Goal: Transaction & Acquisition: Purchase product/service

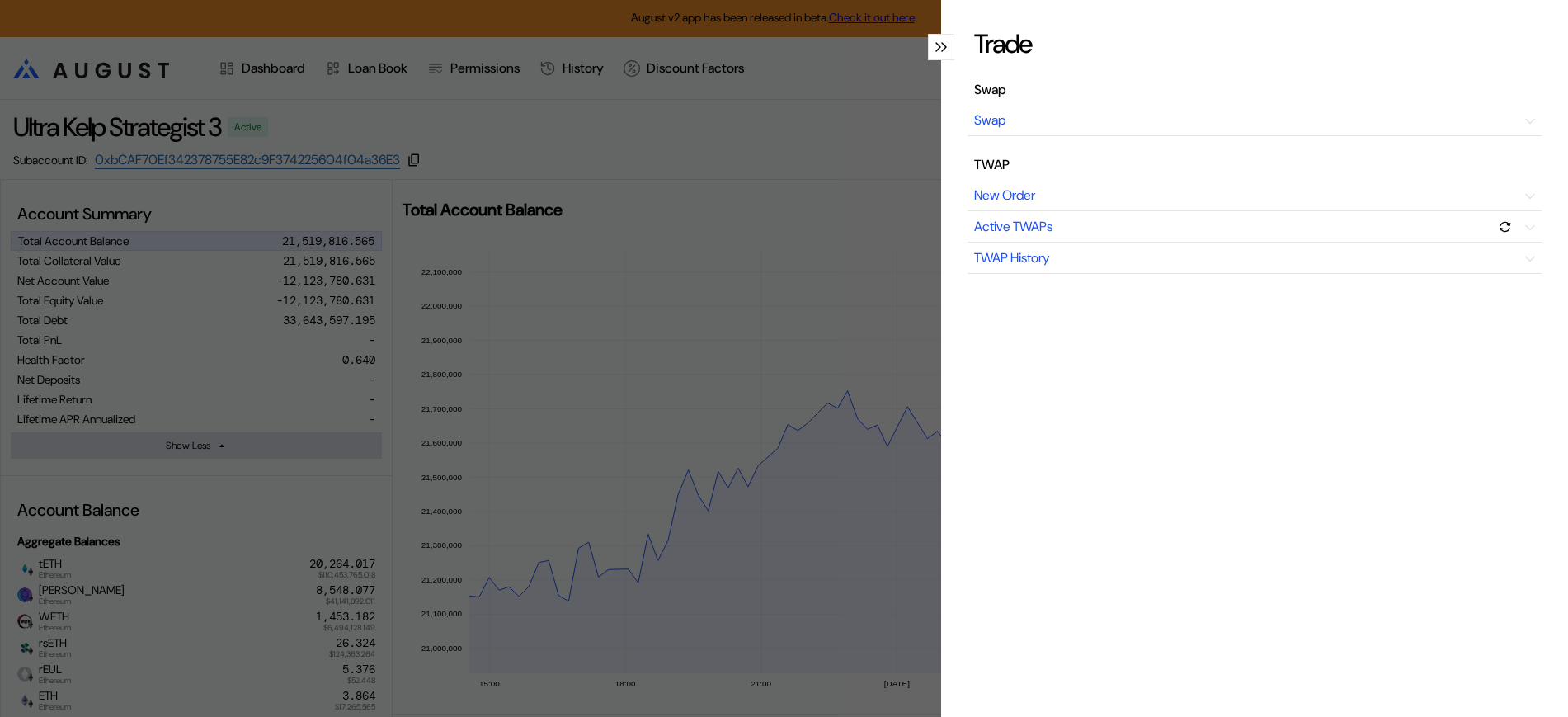
select select "*"
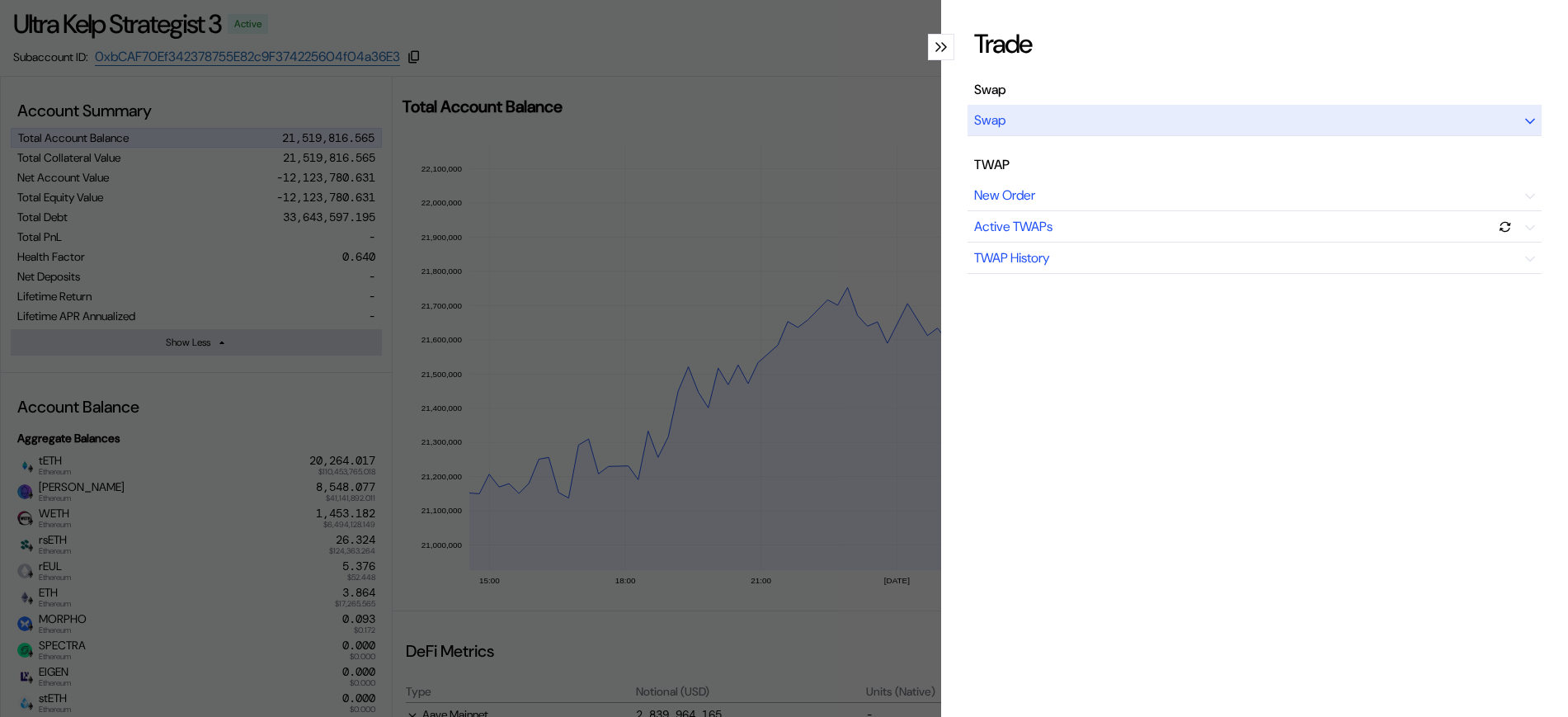
click at [1315, 130] on div "Swap" at bounding box center [1254, 120] width 574 height 31
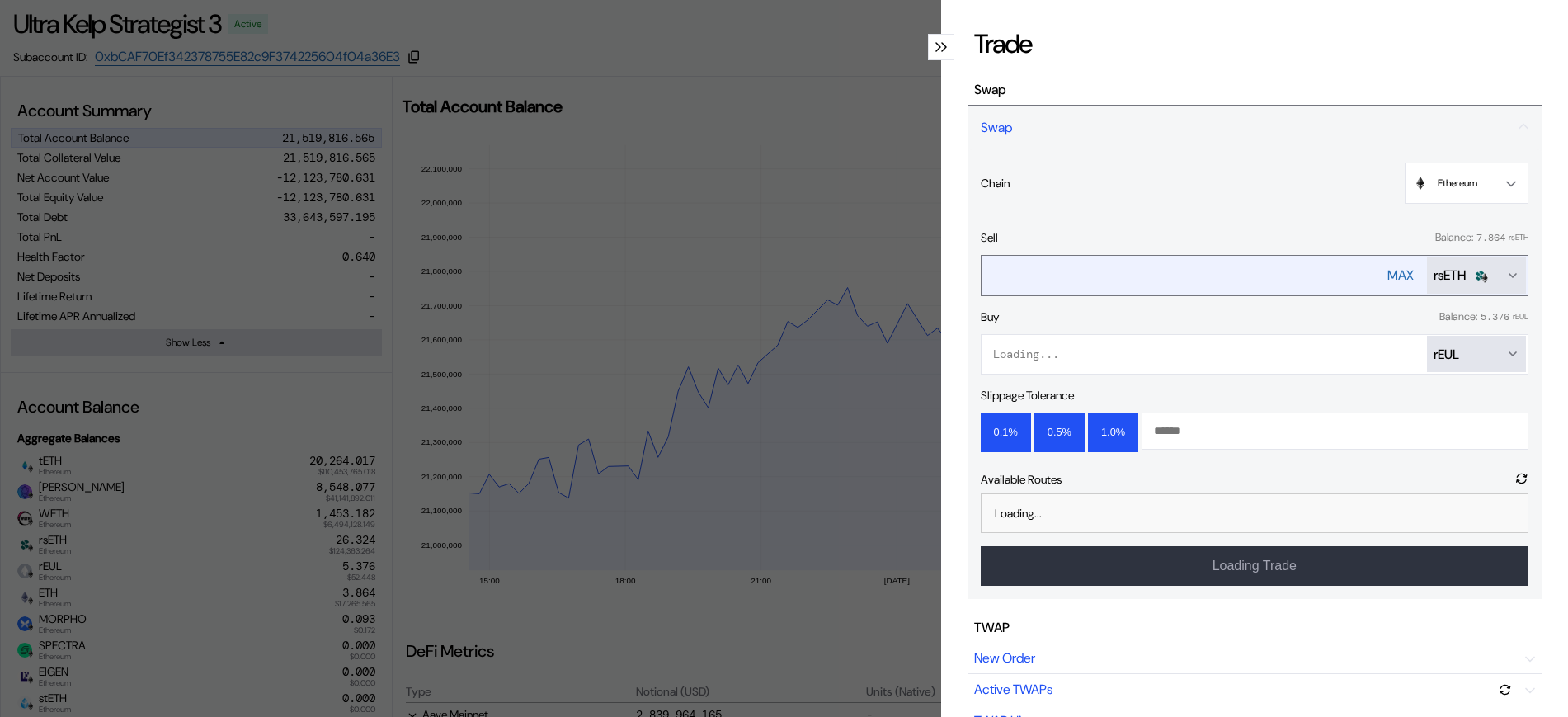
click at [1506, 271] on icon "Open menu for selecting token for payment" at bounding box center [1513, 276] width 13 height 13
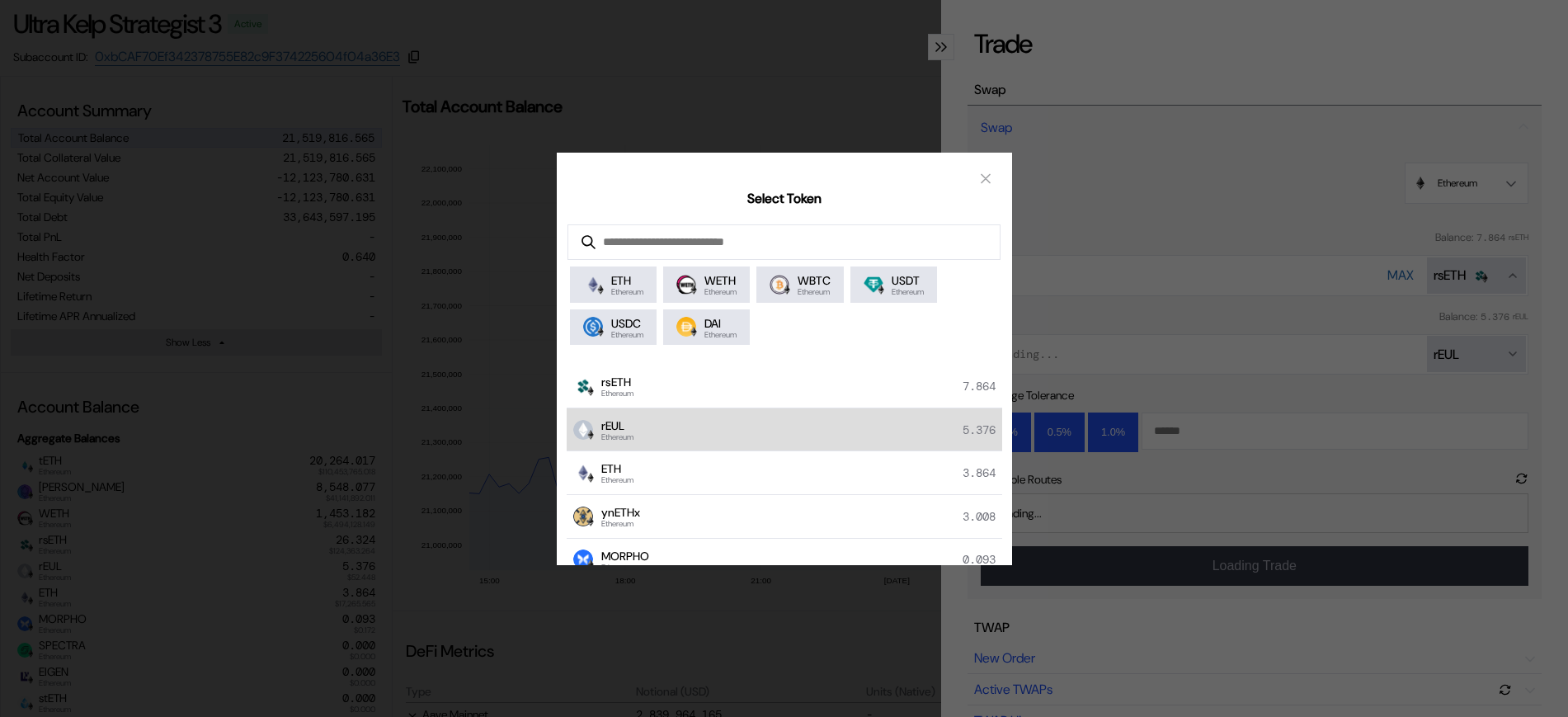
click at [845, 436] on div "rEUL Ethereum 5.376" at bounding box center [784, 430] width 436 height 44
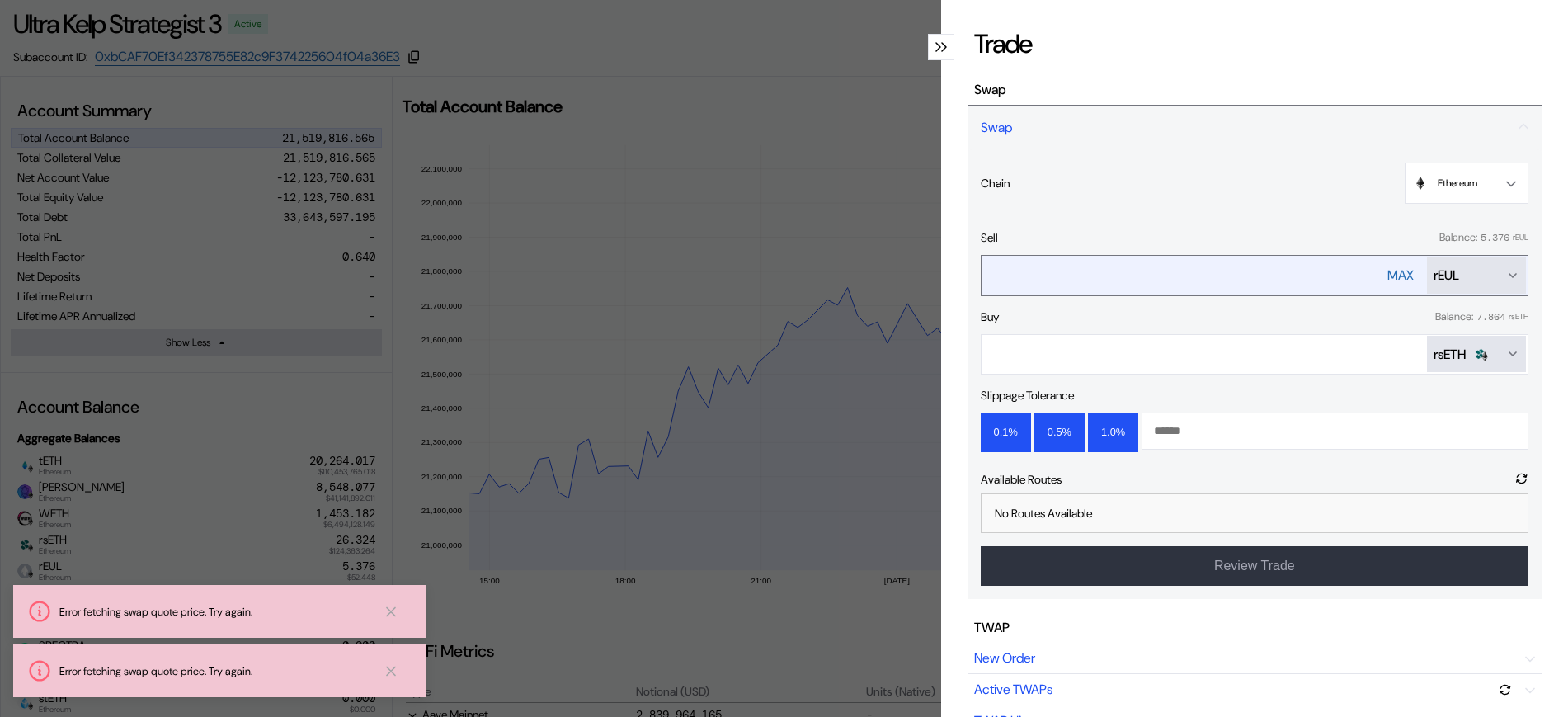
click at [1506, 272] on icon "Open menu for selecting token for payment" at bounding box center [1513, 276] width 13 height 13
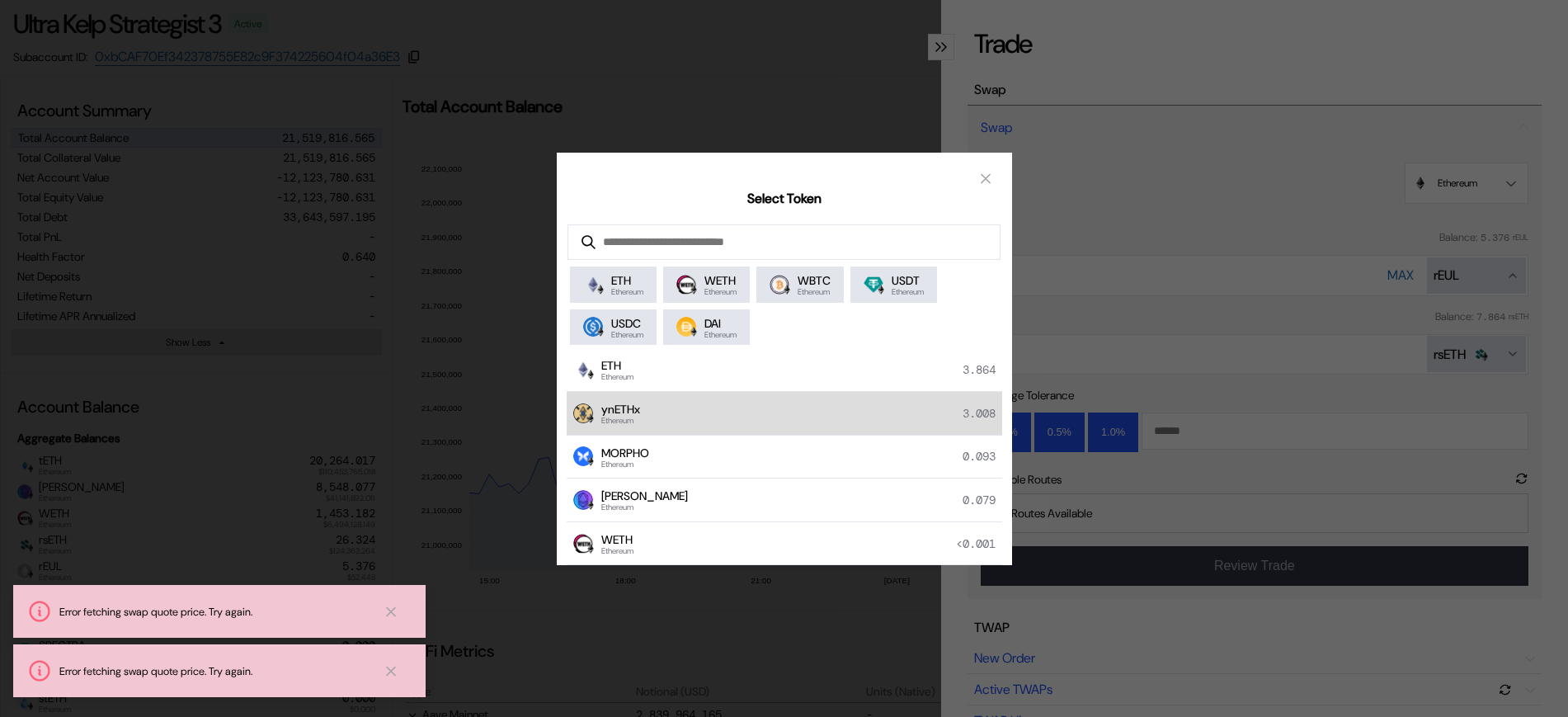
click at [679, 408] on div "ynETHx Ethereum 3.008" at bounding box center [784, 414] width 436 height 44
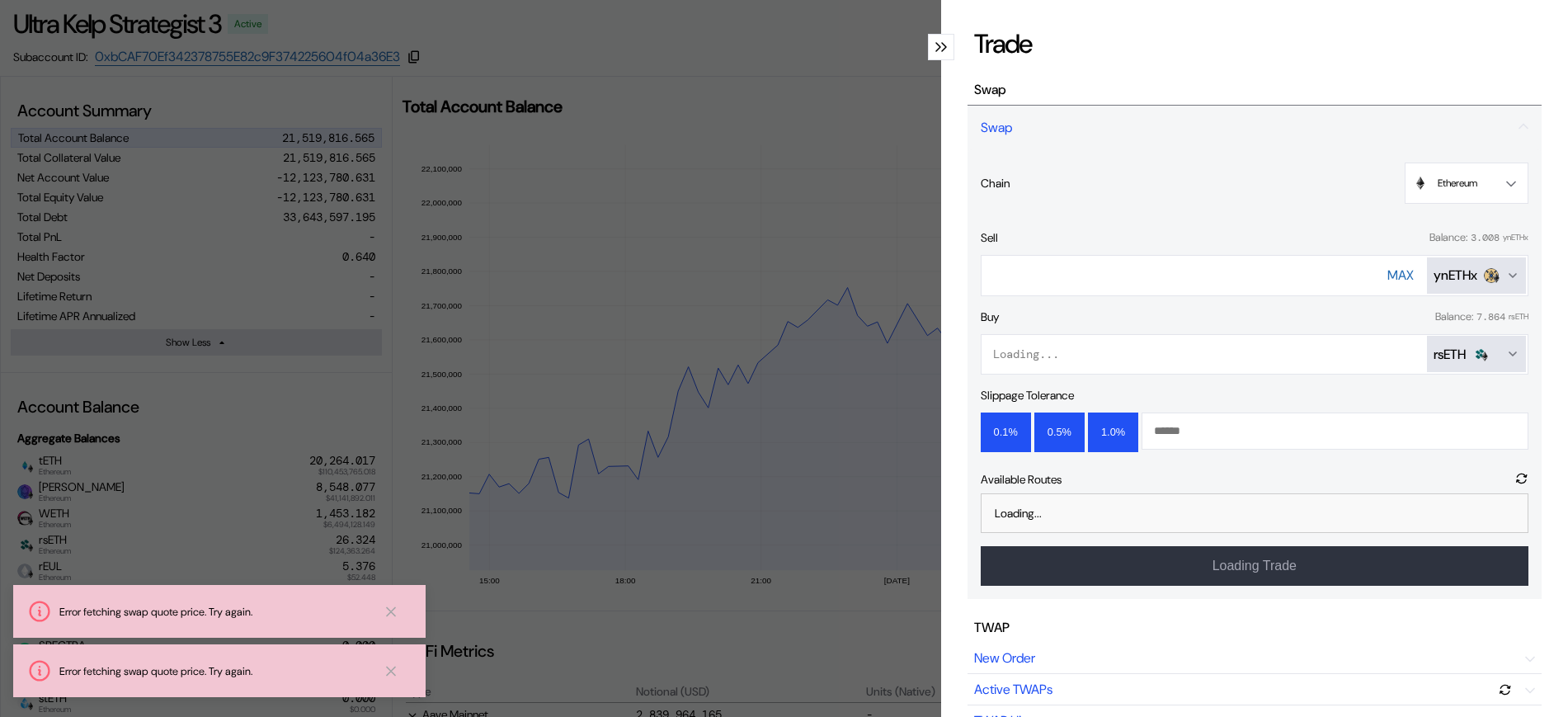
click at [935, 52] on div "modal" at bounding box center [941, 47] width 27 height 27
